Goal: Task Accomplishment & Management: Manage account settings

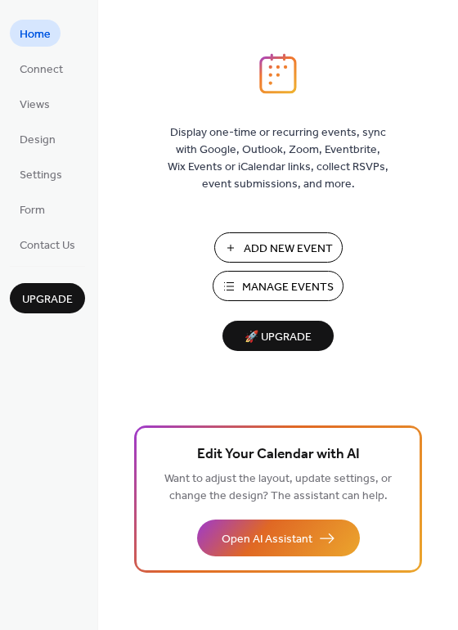
click at [245, 292] on span "Manage Events" at bounding box center [288, 287] width 92 height 17
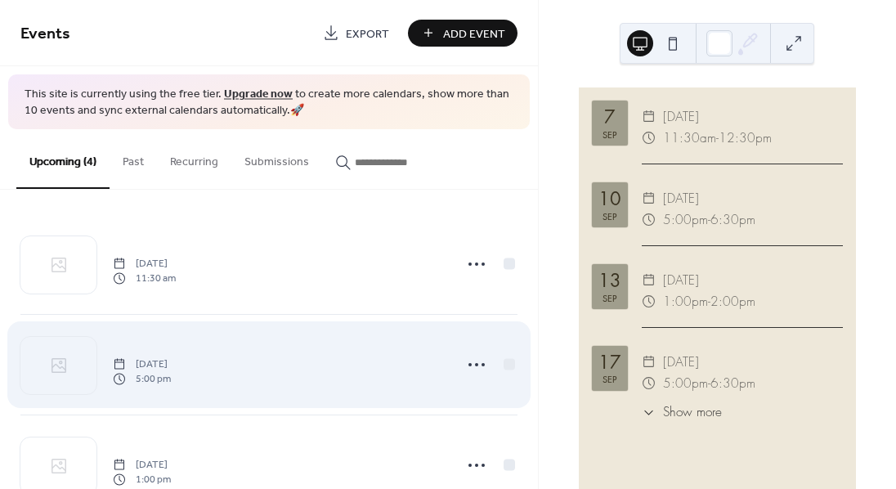
scroll to position [152, 0]
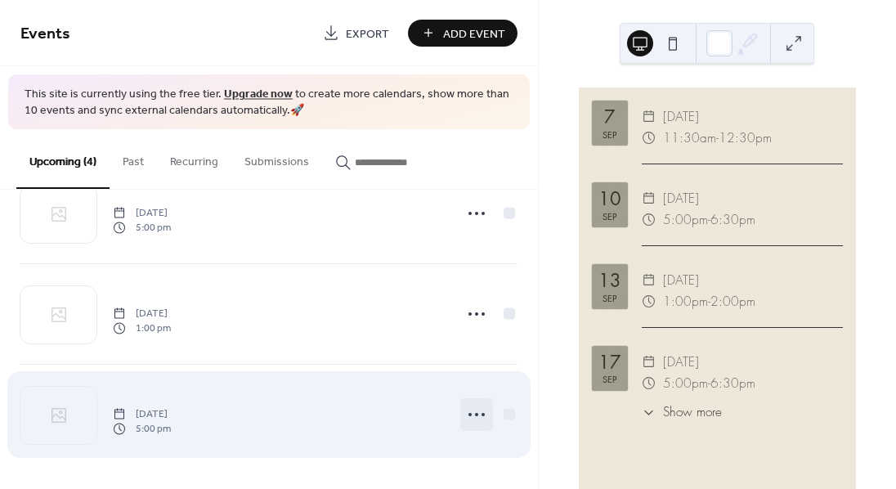
click at [475, 416] on icon at bounding box center [477, 414] width 26 height 26
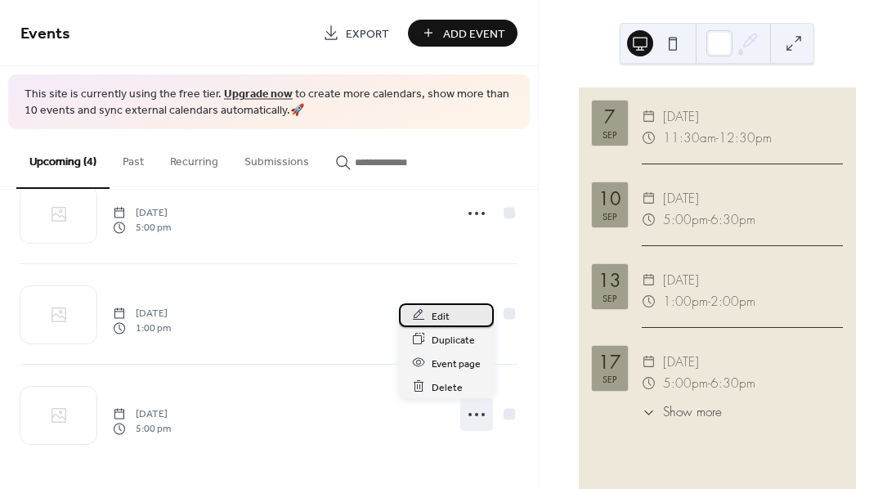
click at [448, 313] on span "Edit" at bounding box center [441, 315] width 18 height 17
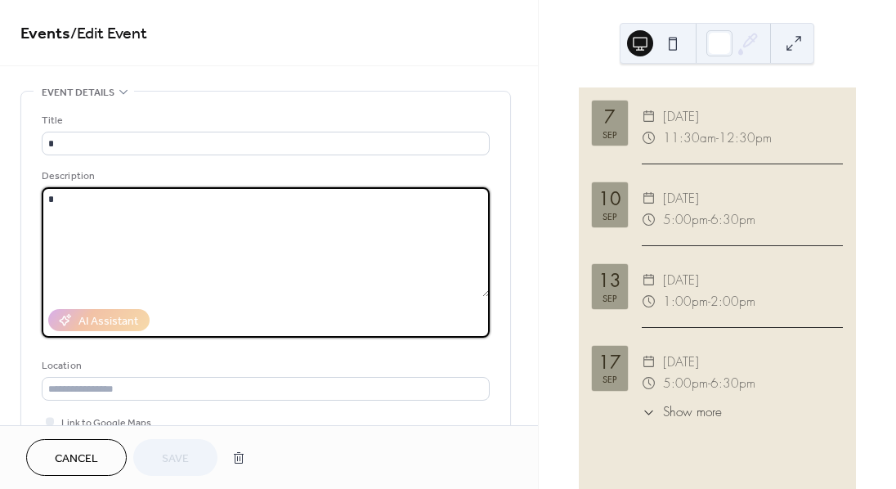
click at [240, 218] on textarea at bounding box center [266, 242] width 448 height 110
click at [177, 468] on span "Save" at bounding box center [175, 459] width 27 height 17
